Goal: Information Seeking & Learning: Learn about a topic

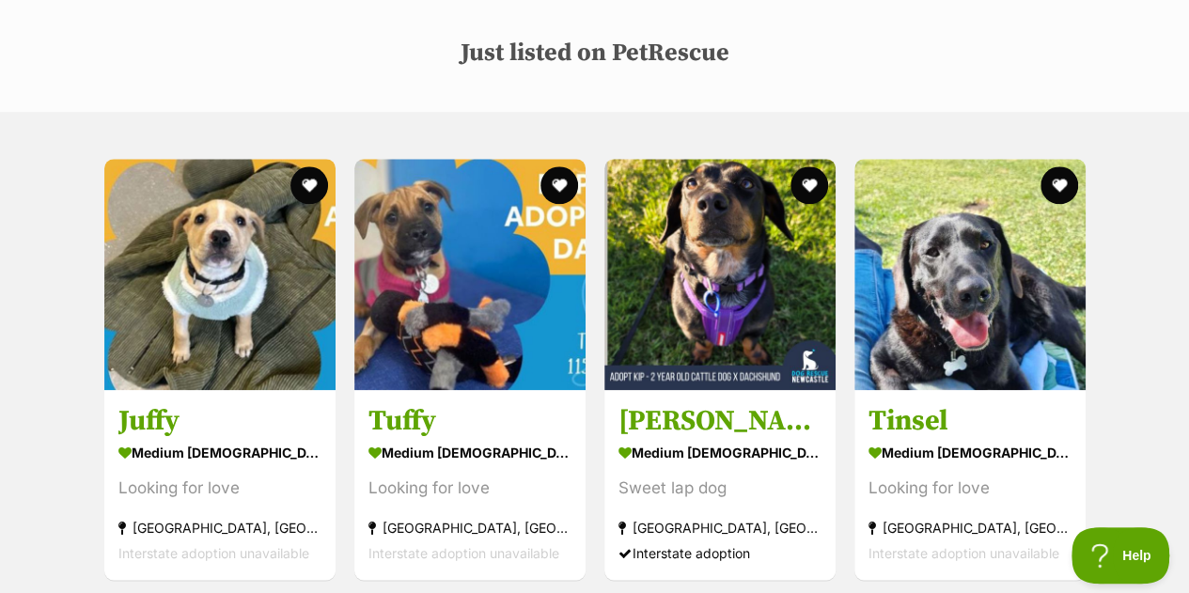
scroll to position [923, 0]
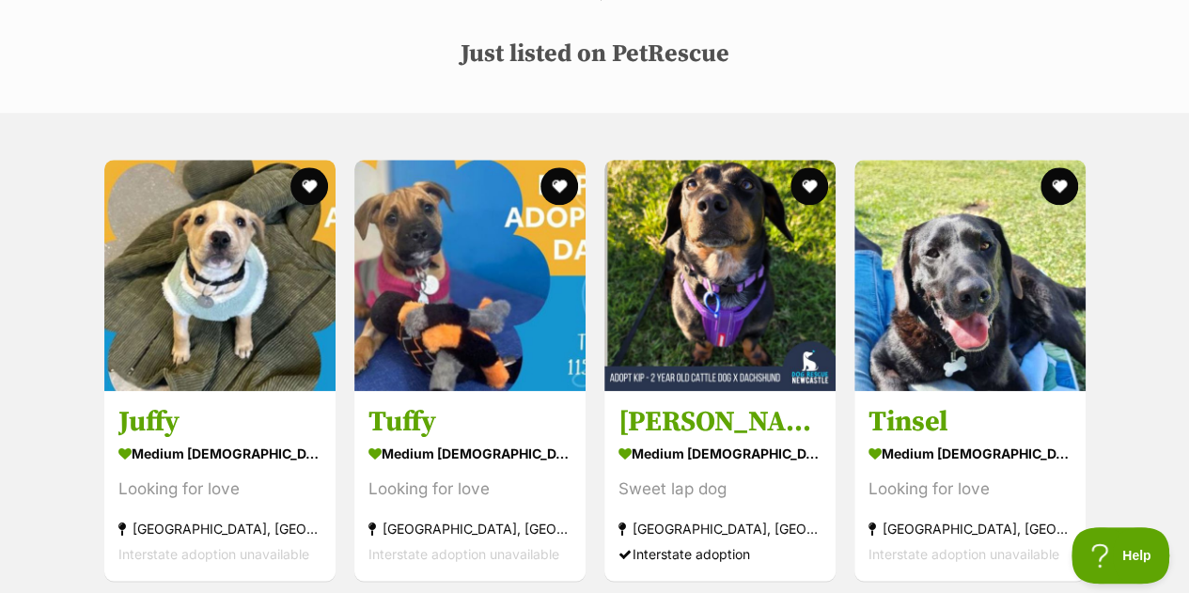
click at [247, 263] on img at bounding box center [219, 275] width 231 height 231
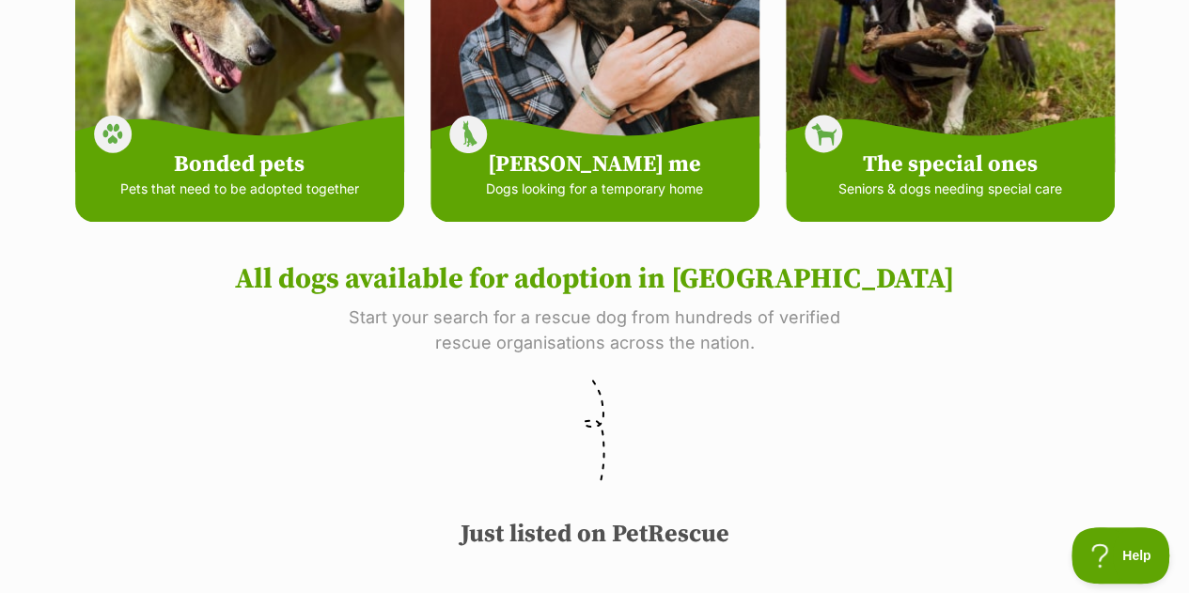
scroll to position [0, 0]
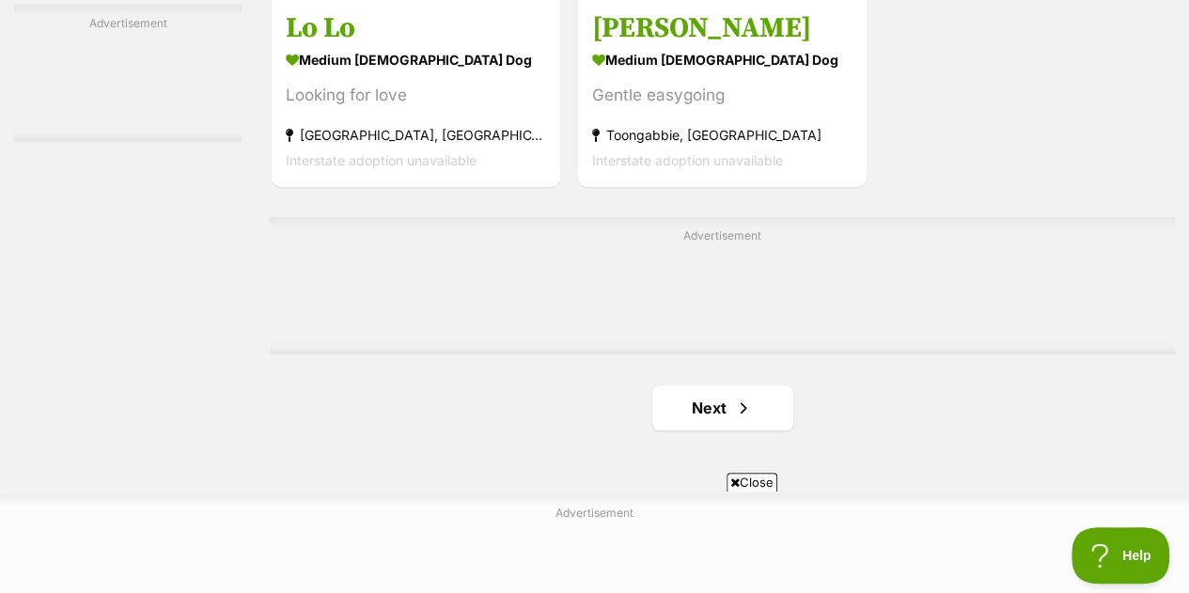
scroll to position [4303, 0]
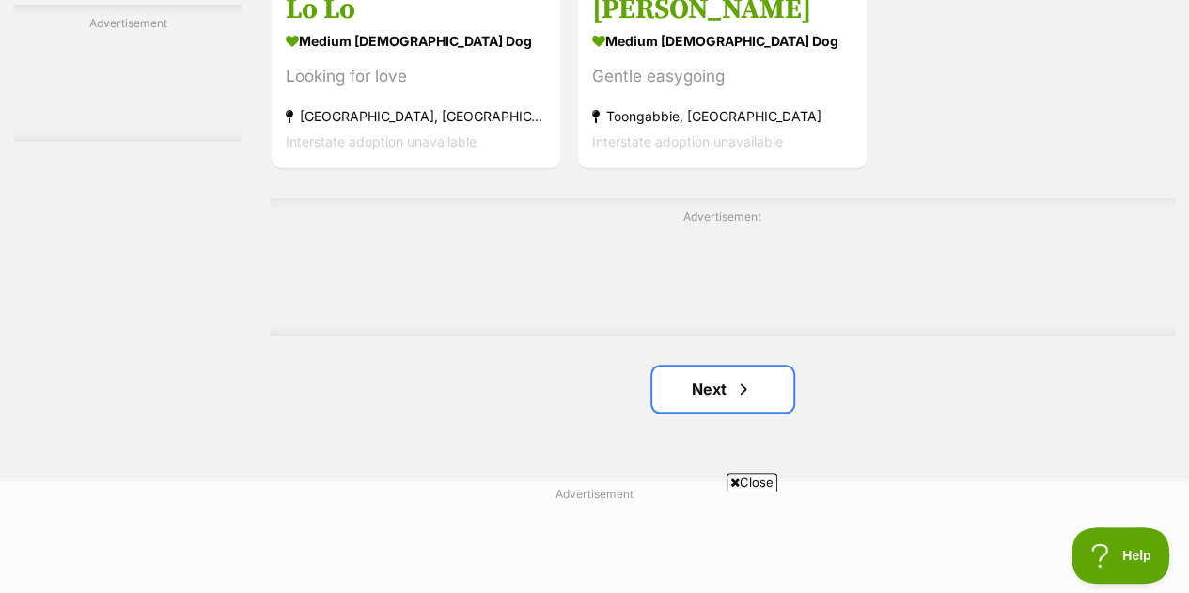
click at [735, 378] on span "Next page" at bounding box center [743, 389] width 19 height 23
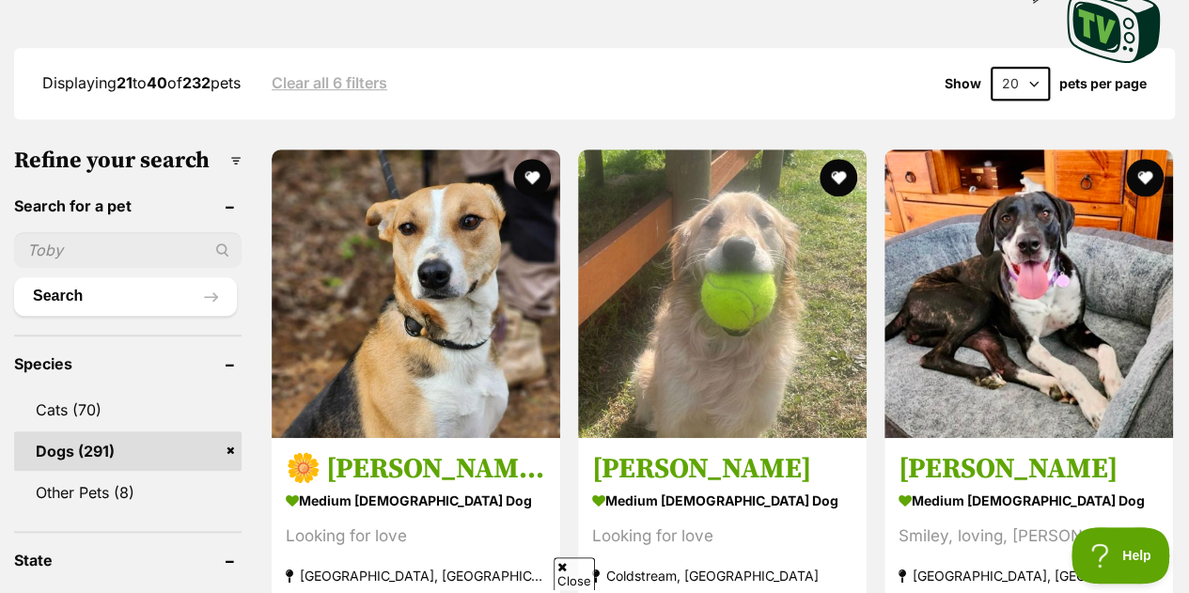
scroll to position [495, 0]
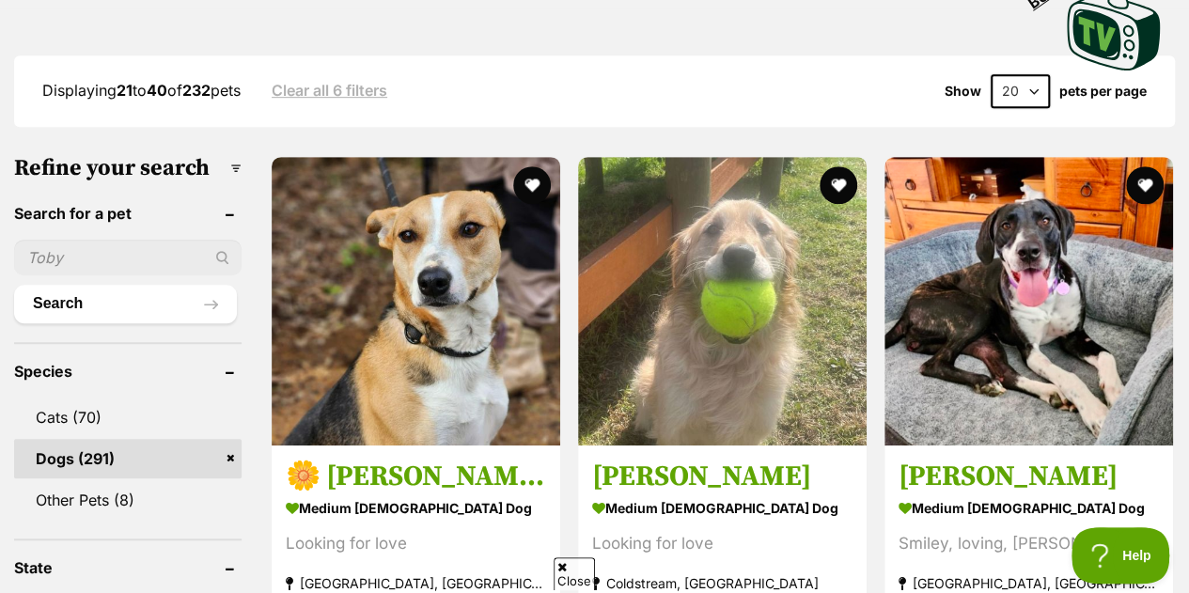
click at [989, 459] on h3 "Maggie" at bounding box center [1029, 477] width 260 height 36
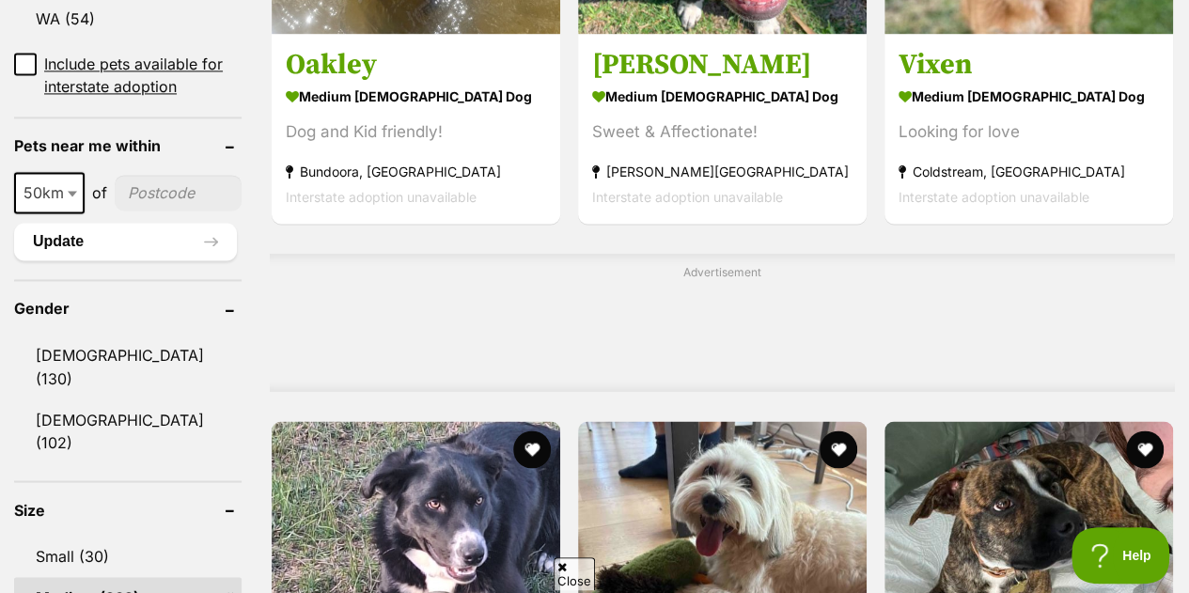
scroll to position [1695, 0]
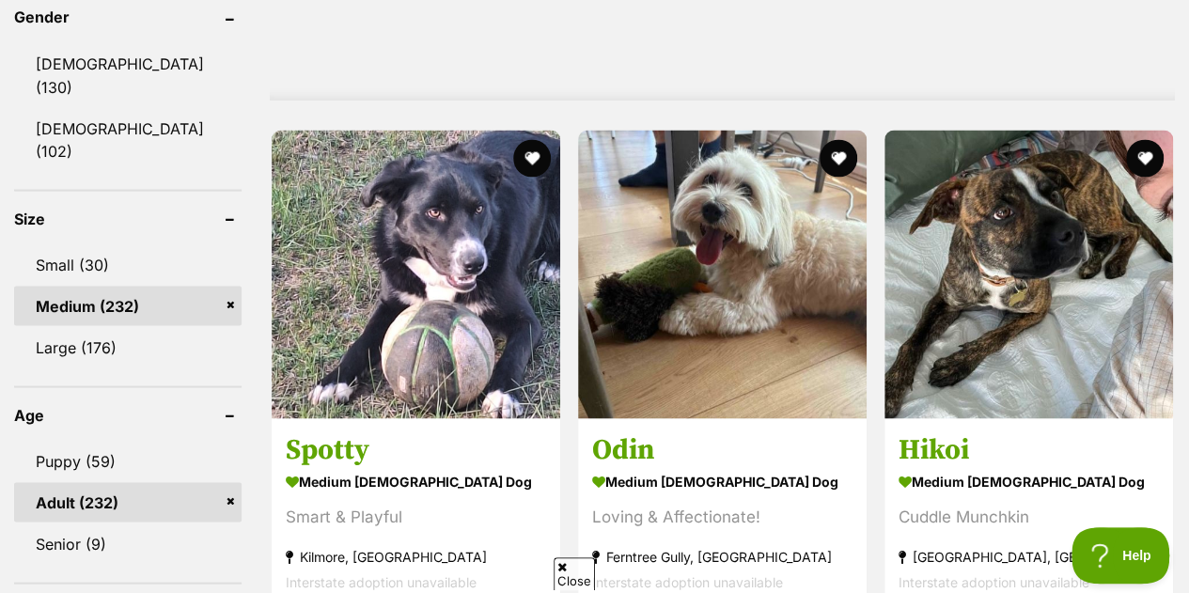
click at [697, 417] on link "Odin medium male Dog Loving & Affectionate! Ferntree Gully, VIC Interstate adop…" at bounding box center [722, 512] width 289 height 191
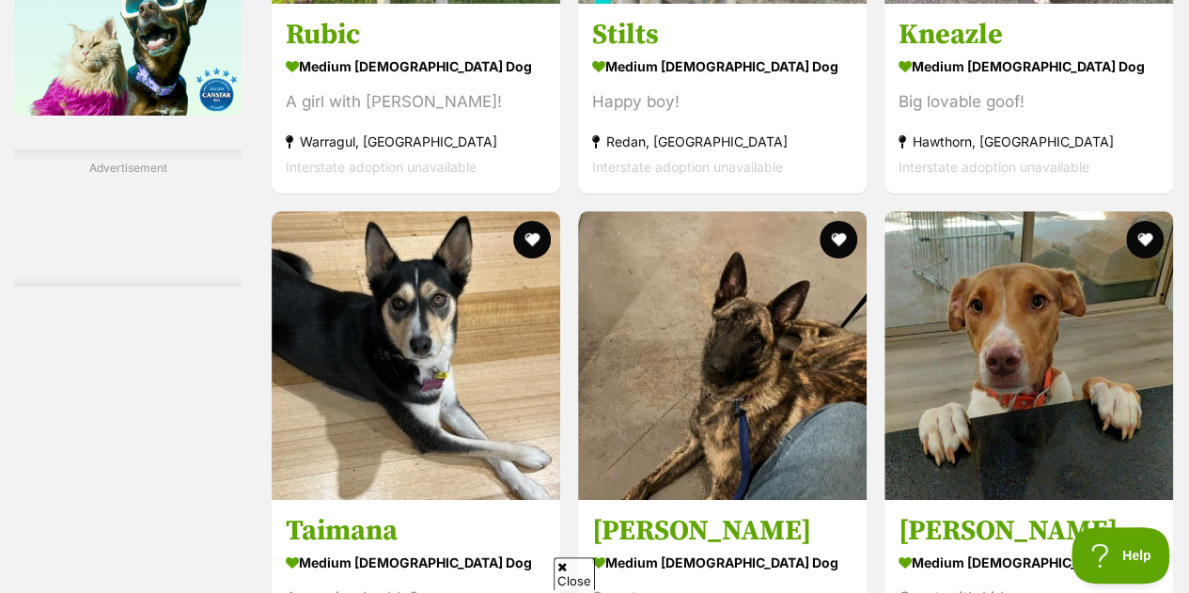
scroll to position [3283, 0]
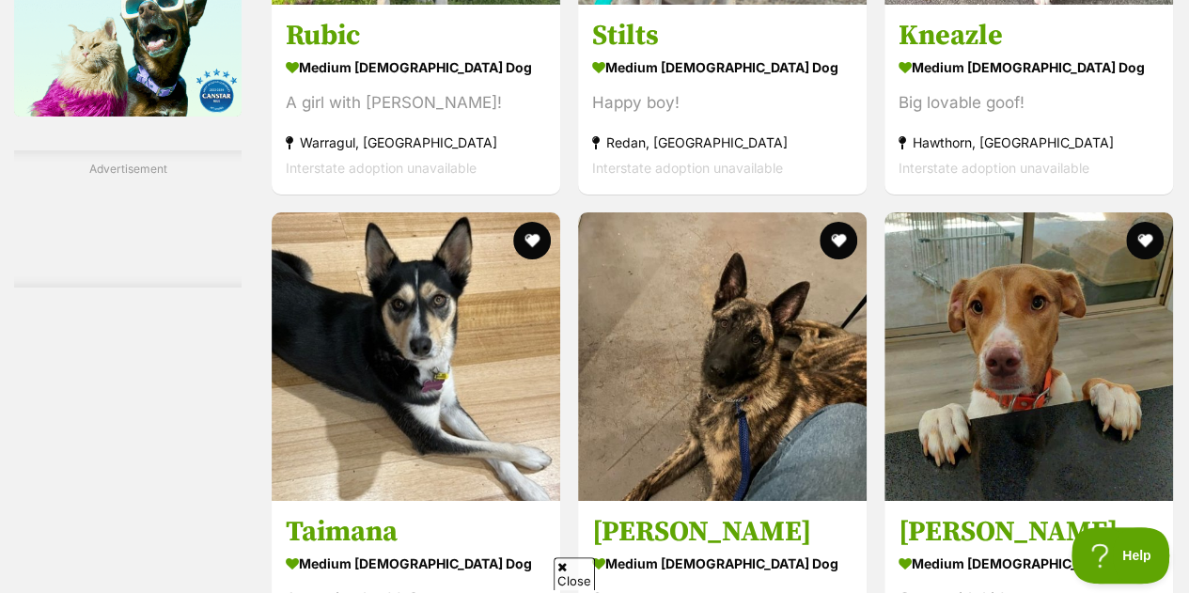
click at [1019, 369] on img at bounding box center [1029, 356] width 289 height 289
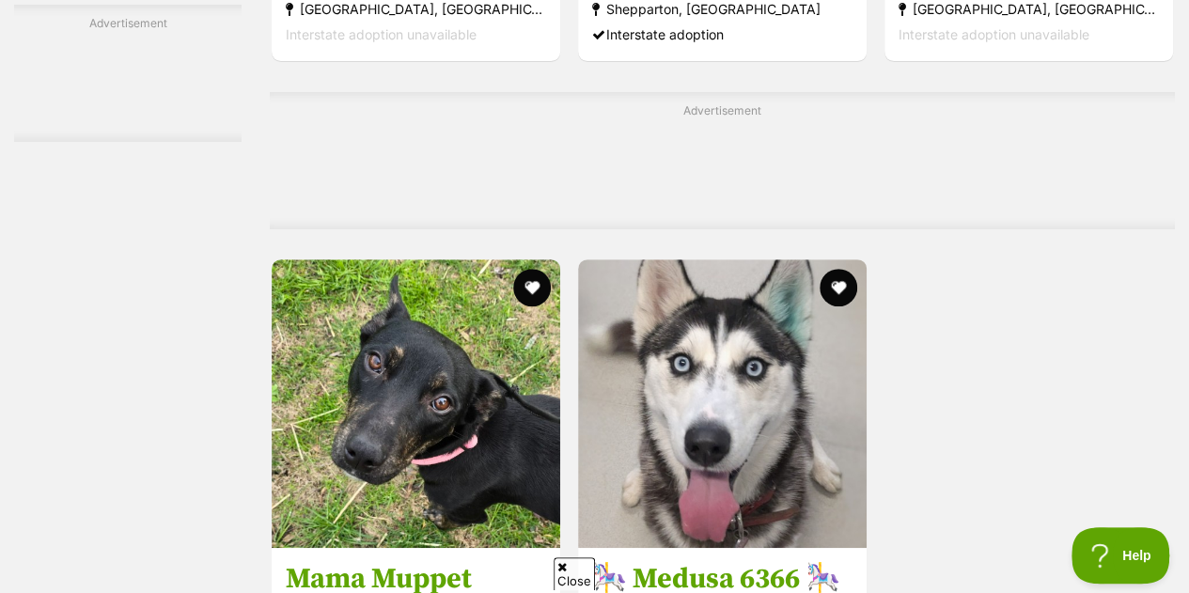
scroll to position [4086, 0]
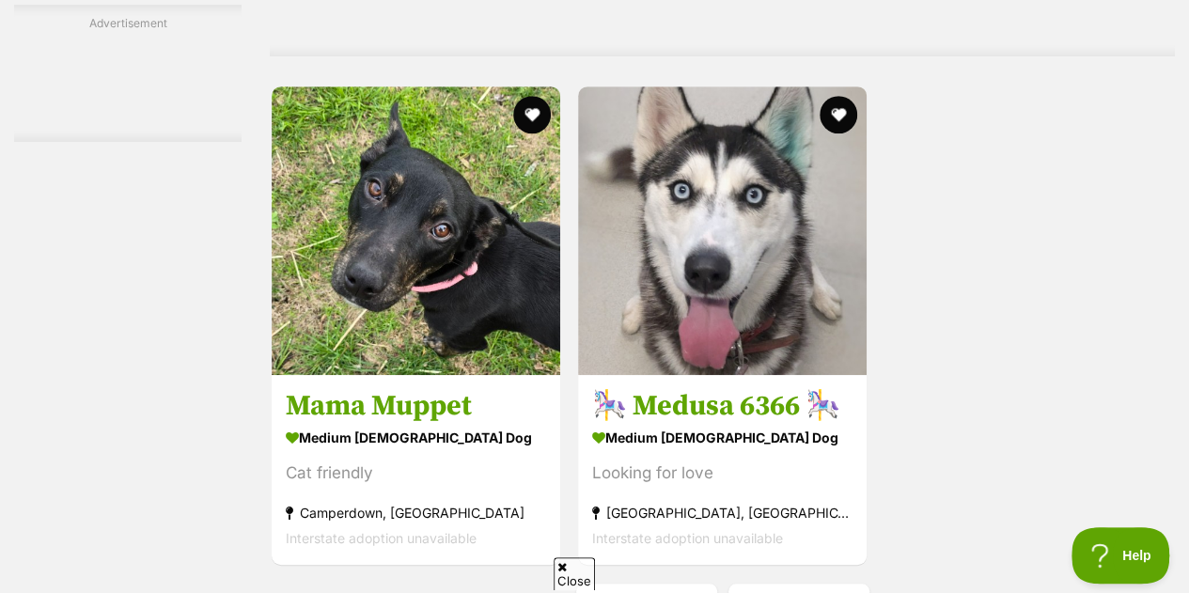
click at [379, 424] on strong "medium female Dog" at bounding box center [416, 437] width 260 height 27
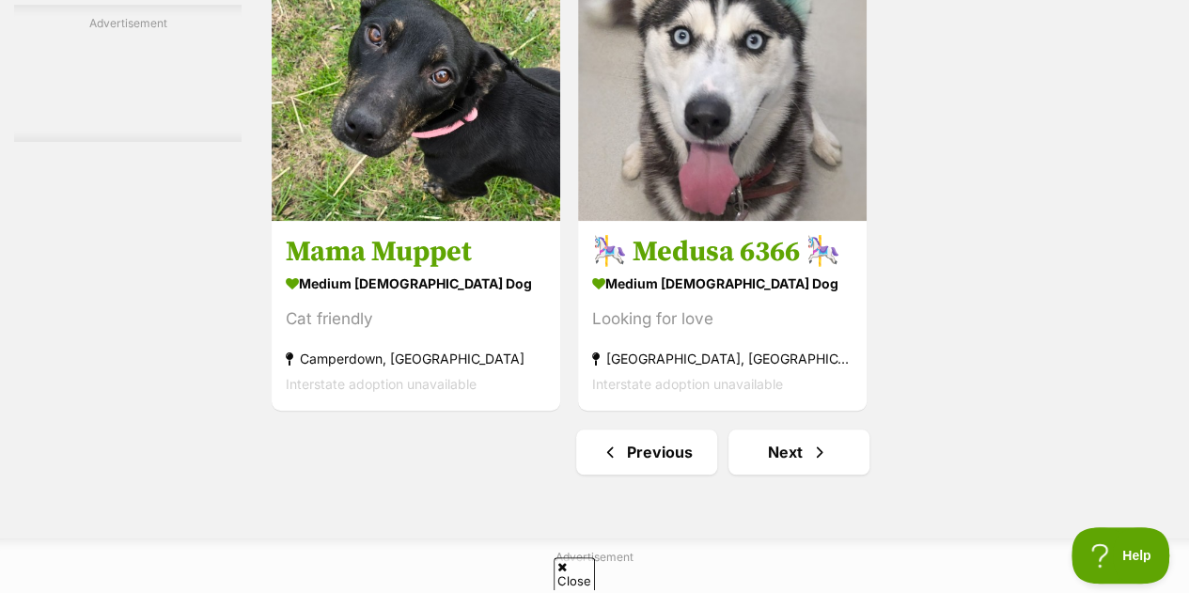
scroll to position [4264, 0]
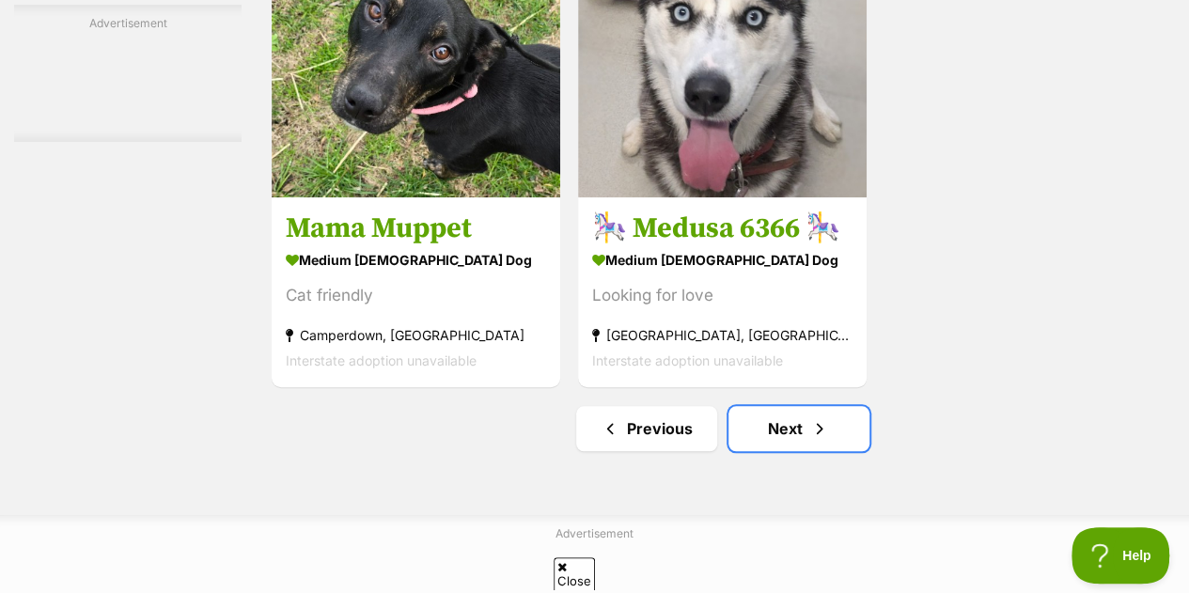
click at [789, 406] on link "Next" at bounding box center [799, 428] width 141 height 45
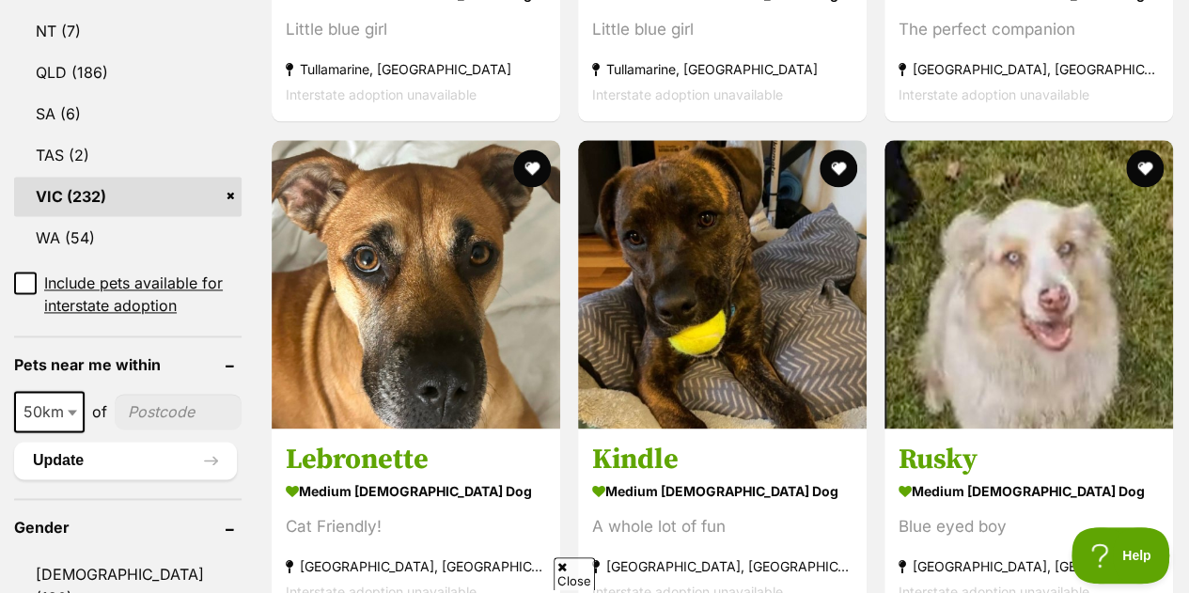
click at [1013, 442] on h3 "Rusky" at bounding box center [1029, 460] width 260 height 36
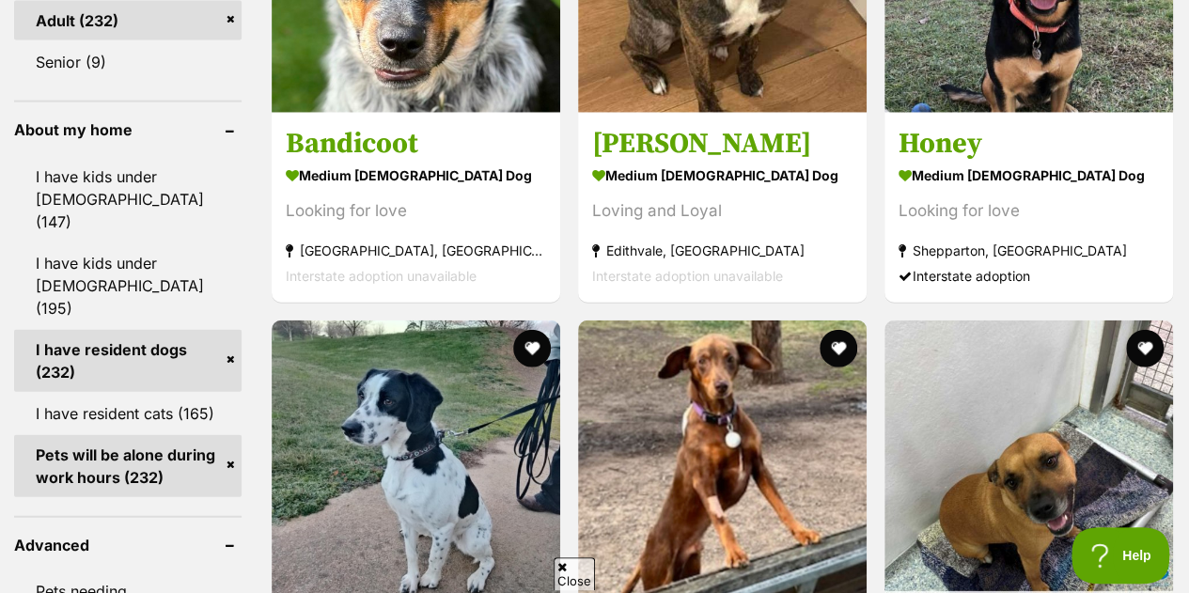
scroll to position [2346, 0]
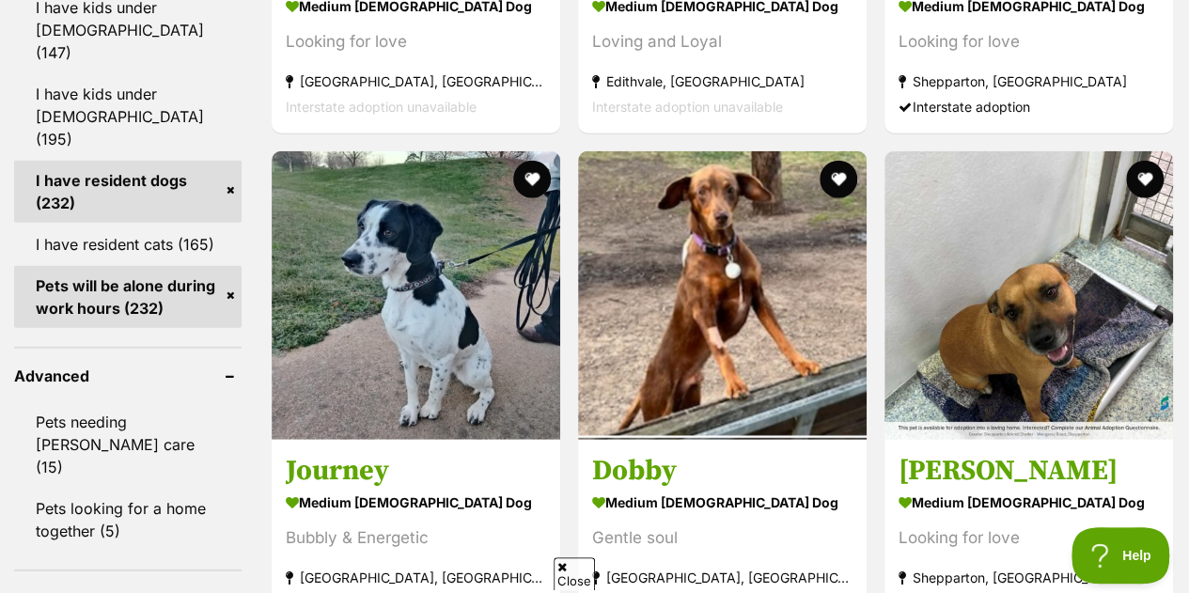
click at [399, 273] on img at bounding box center [416, 295] width 289 height 289
click at [752, 365] on img at bounding box center [722, 295] width 289 height 289
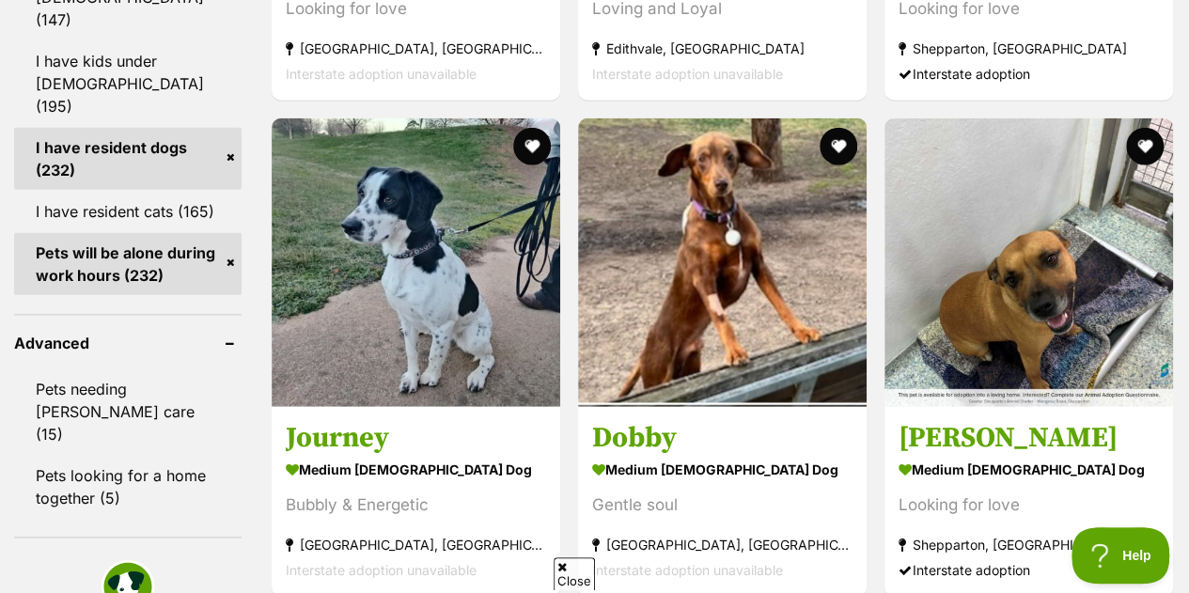
scroll to position [2362, 0]
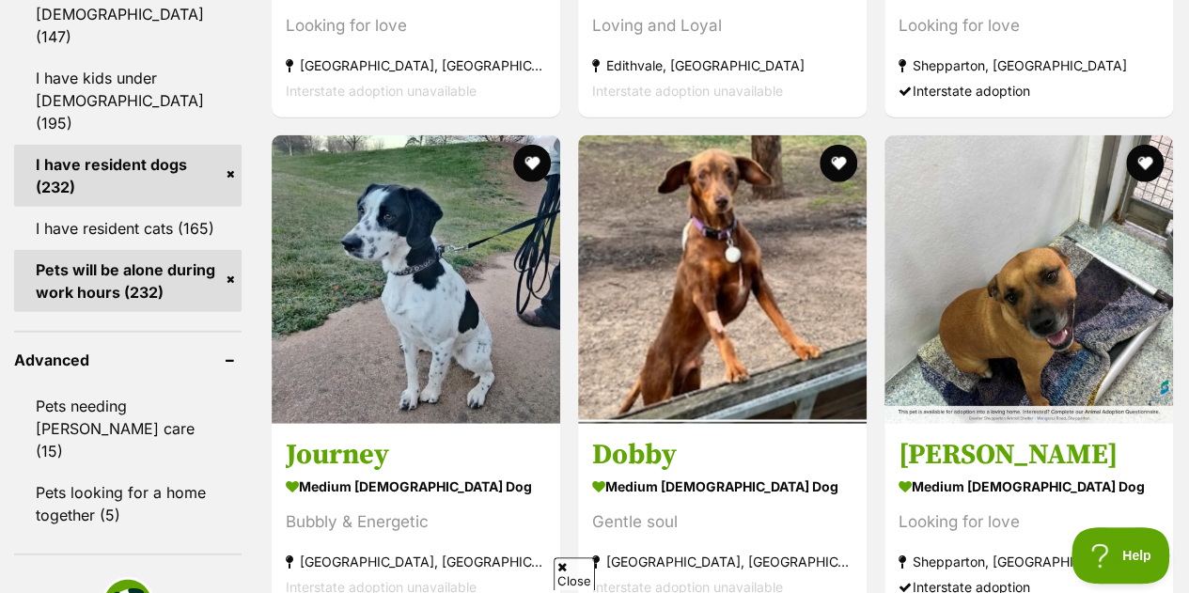
click at [374, 423] on link "Journey medium female Dog Bubbly & Energetic Ballarat, VIC Interstate adoption …" at bounding box center [416, 518] width 289 height 191
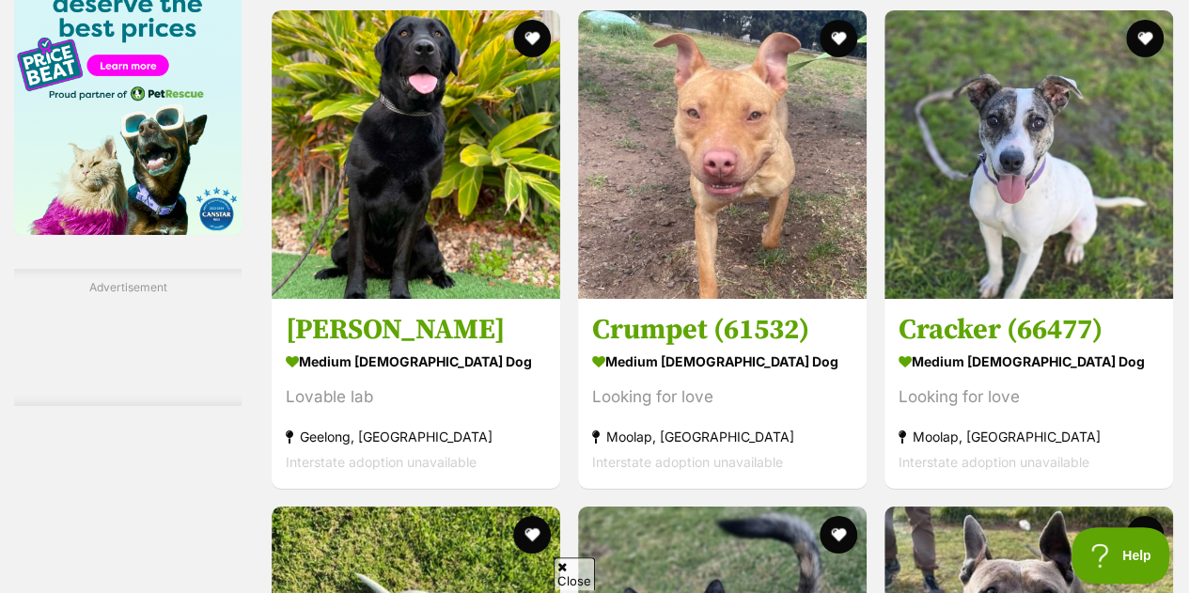
scroll to position [3175, 0]
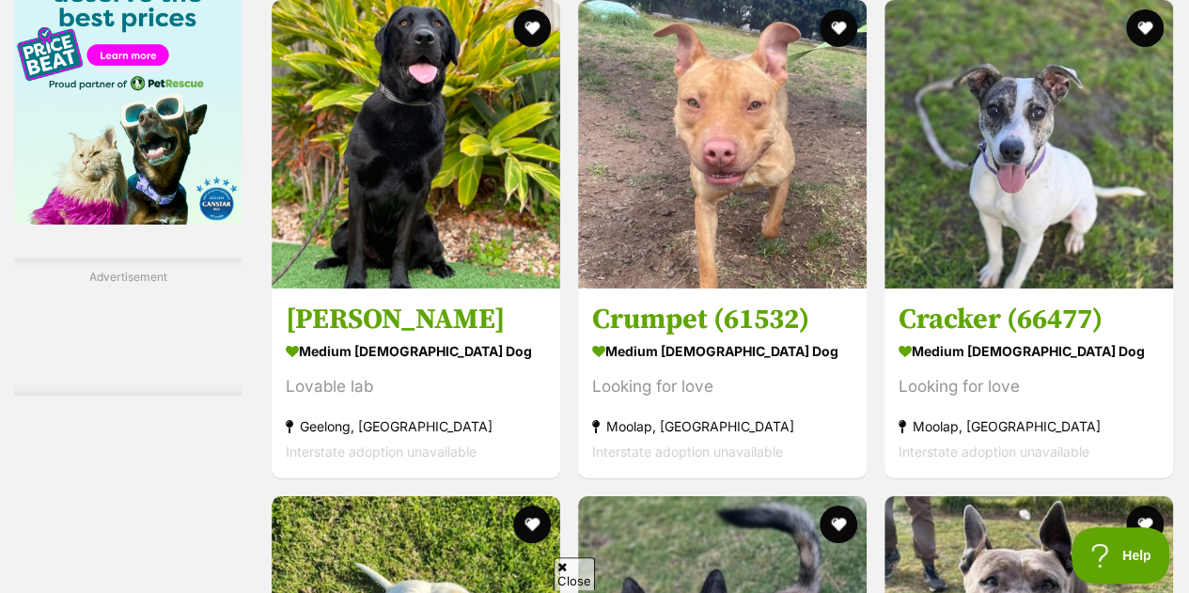
click at [995, 302] on h3 "Cracker (66477)" at bounding box center [1029, 320] width 260 height 36
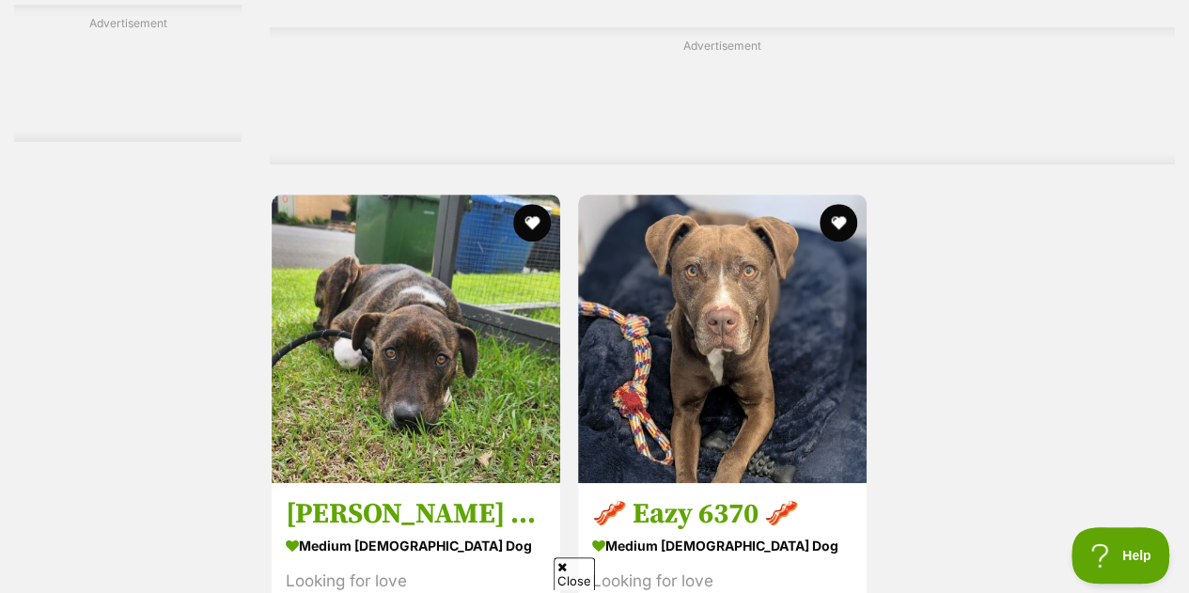
scroll to position [4154, 0]
click at [747, 339] on img at bounding box center [722, 338] width 289 height 289
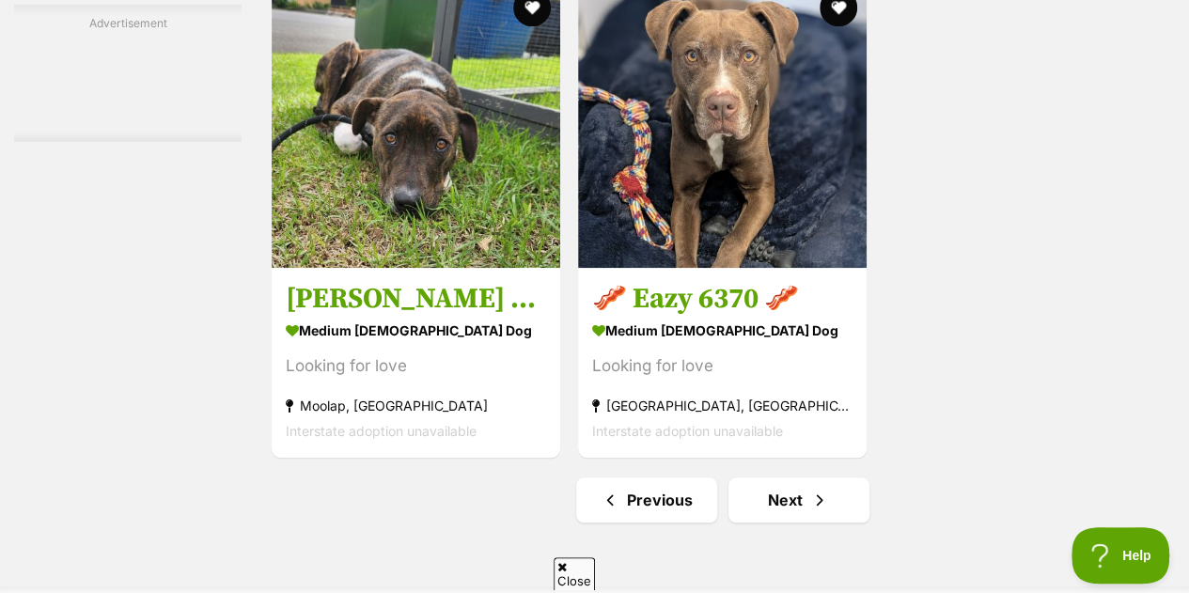
scroll to position [4369, 0]
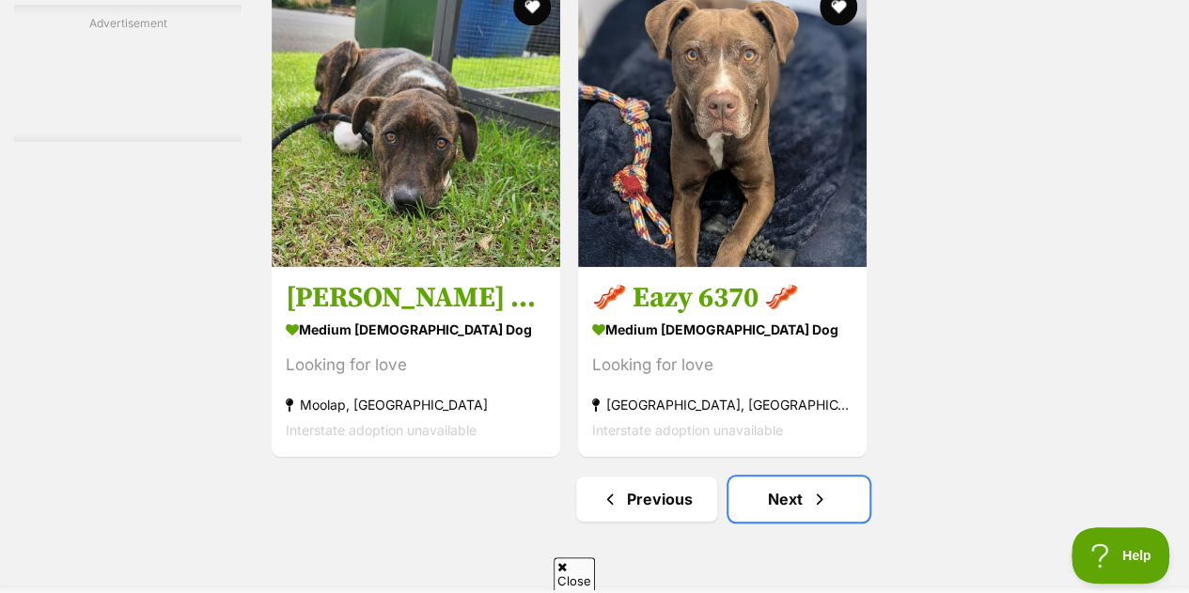
click at [809, 477] on link "Next" at bounding box center [799, 499] width 141 height 45
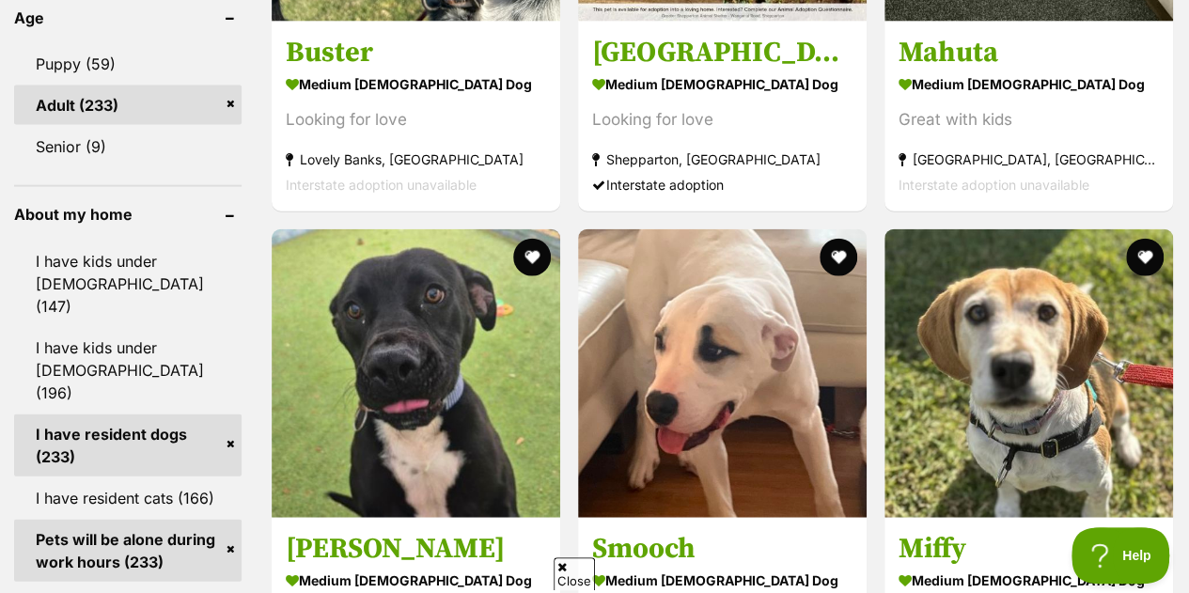
scroll to position [2096, 0]
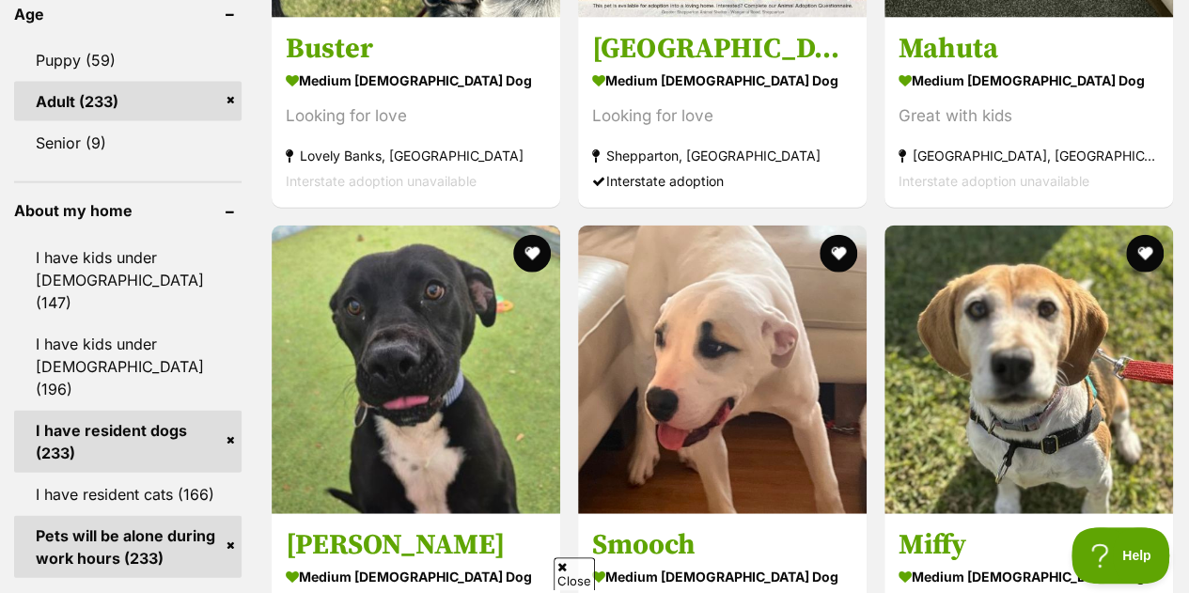
click at [998, 428] on img at bounding box center [1029, 370] width 289 height 289
click at [467, 289] on img at bounding box center [416, 370] width 289 height 289
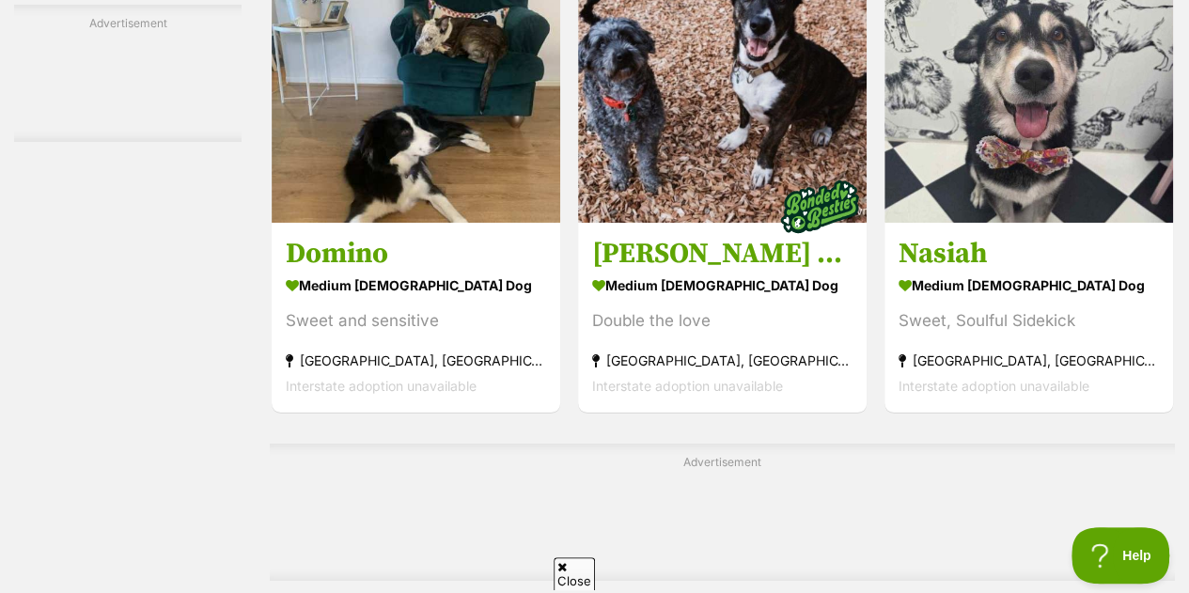
scroll to position [3561, 0]
click at [1018, 310] on div "Sweet, Soulful Sidekick" at bounding box center [1029, 322] width 260 height 25
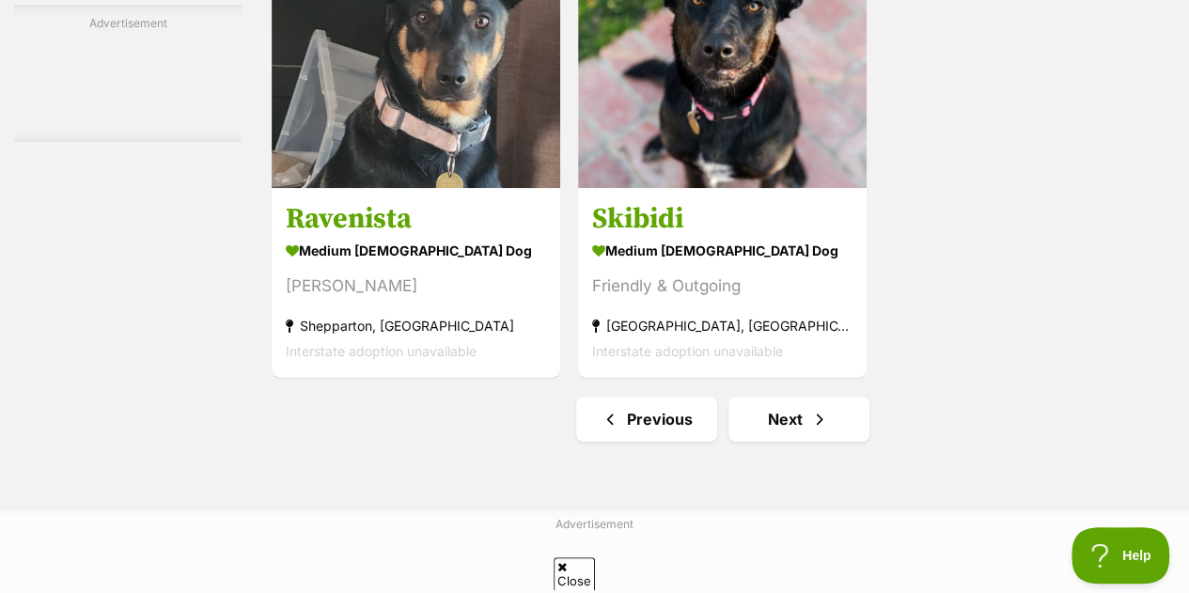
scroll to position [4275, 0]
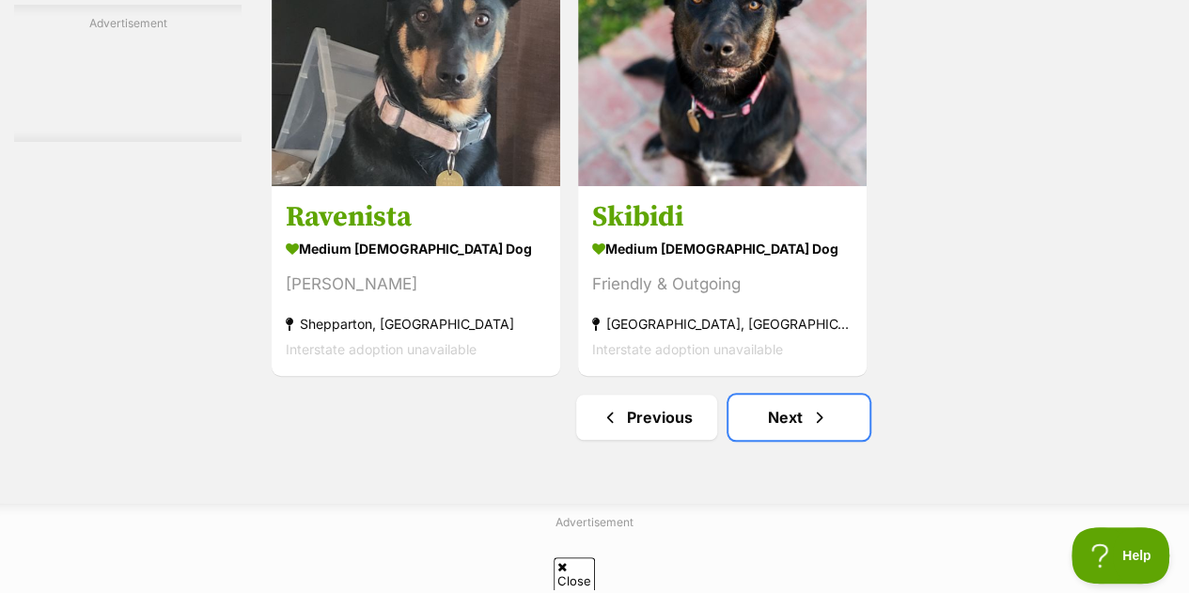
click at [747, 395] on link "Next" at bounding box center [799, 417] width 141 height 45
